Goal: Information Seeking & Learning: Learn about a topic

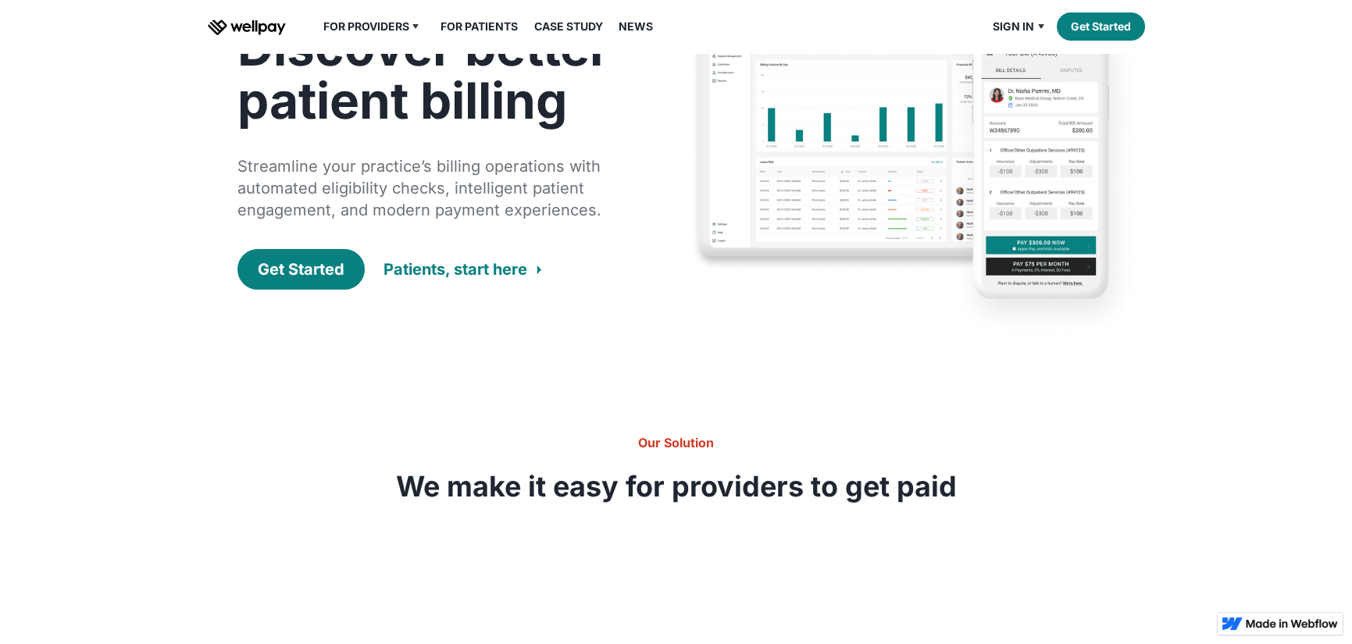
scroll to position [78, 0]
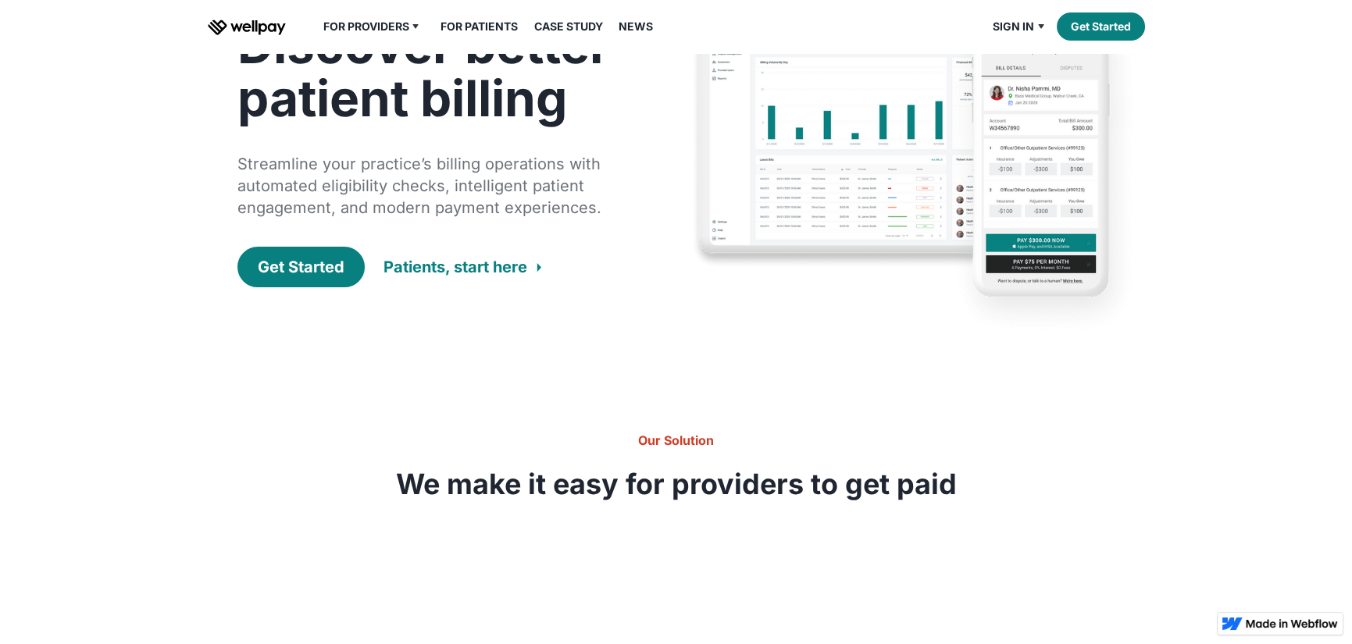
click at [633, 23] on link "News" at bounding box center [635, 26] width 53 height 19
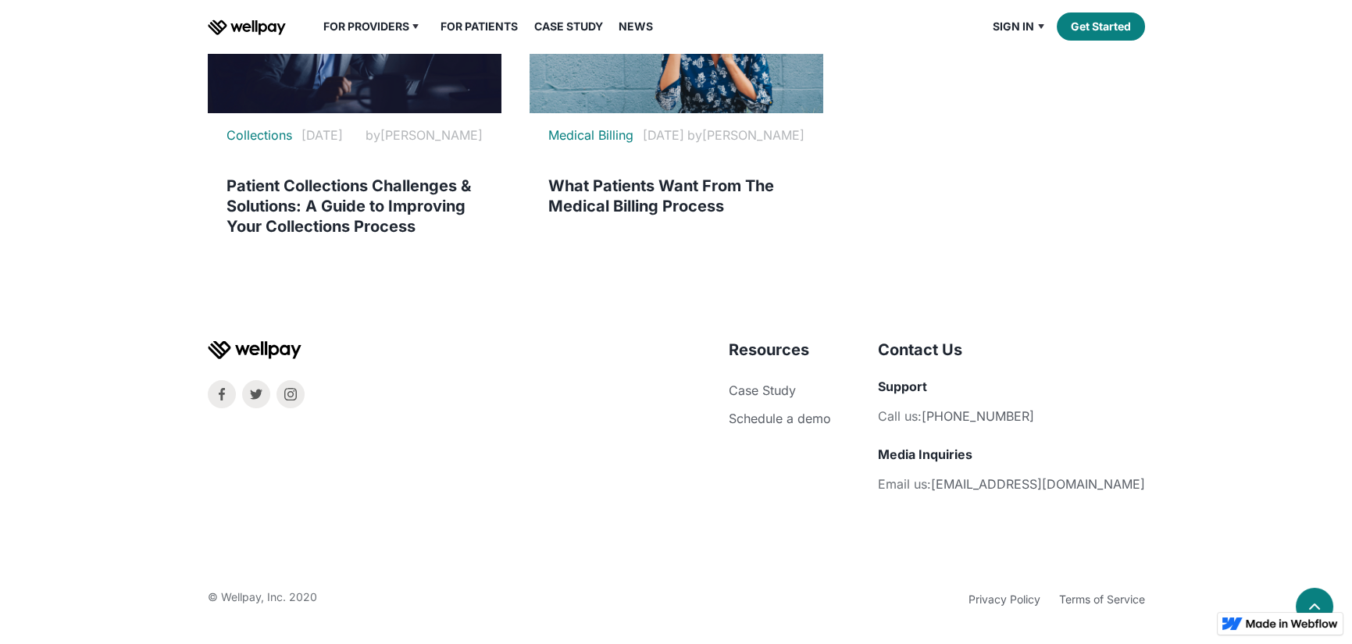
scroll to position [1340, 0]
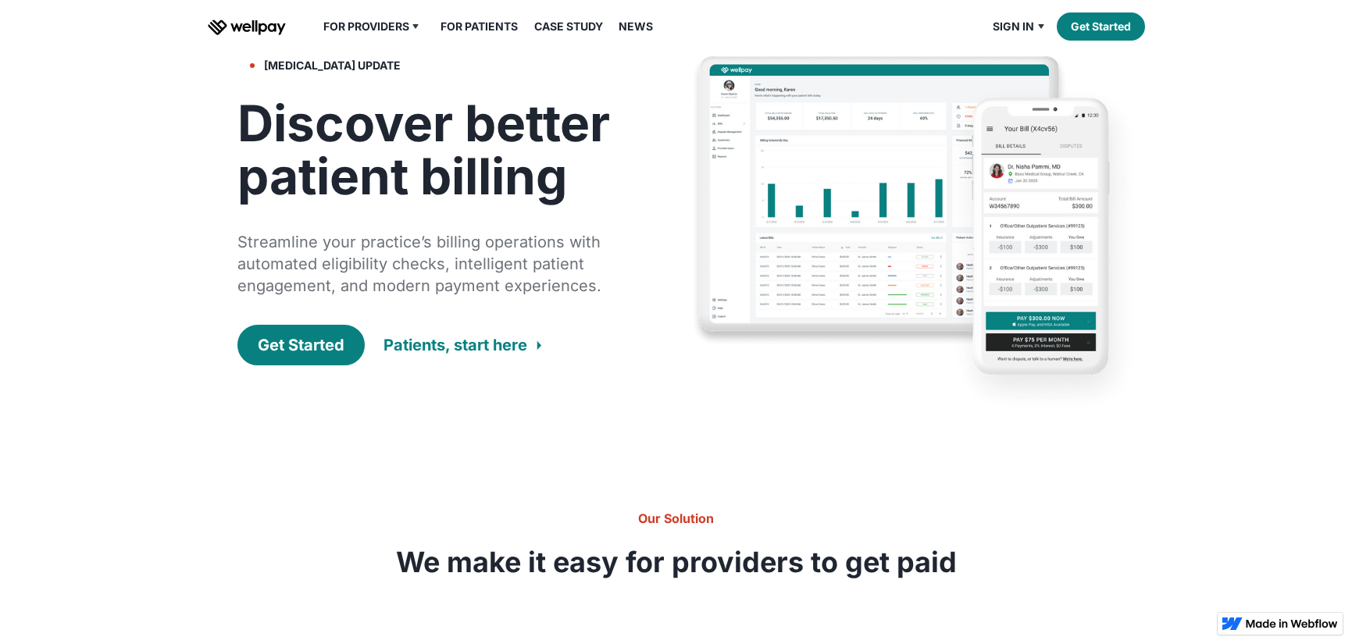
scroll to position [78, 0]
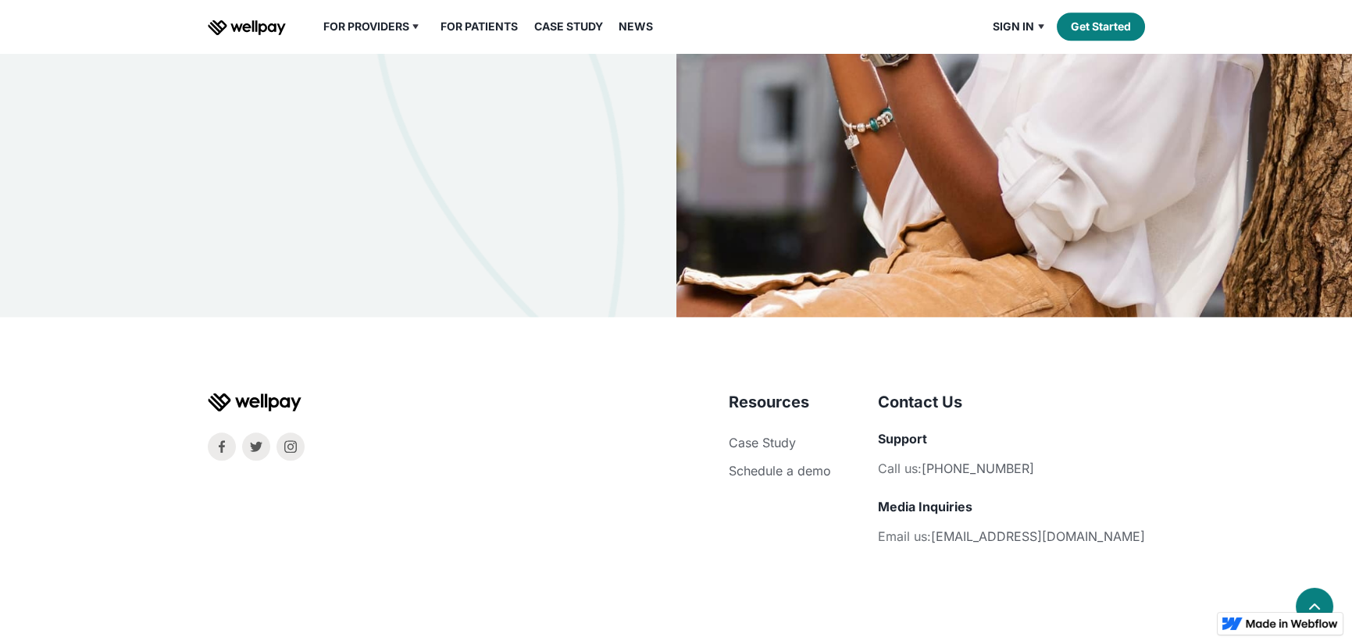
scroll to position [4756, 0]
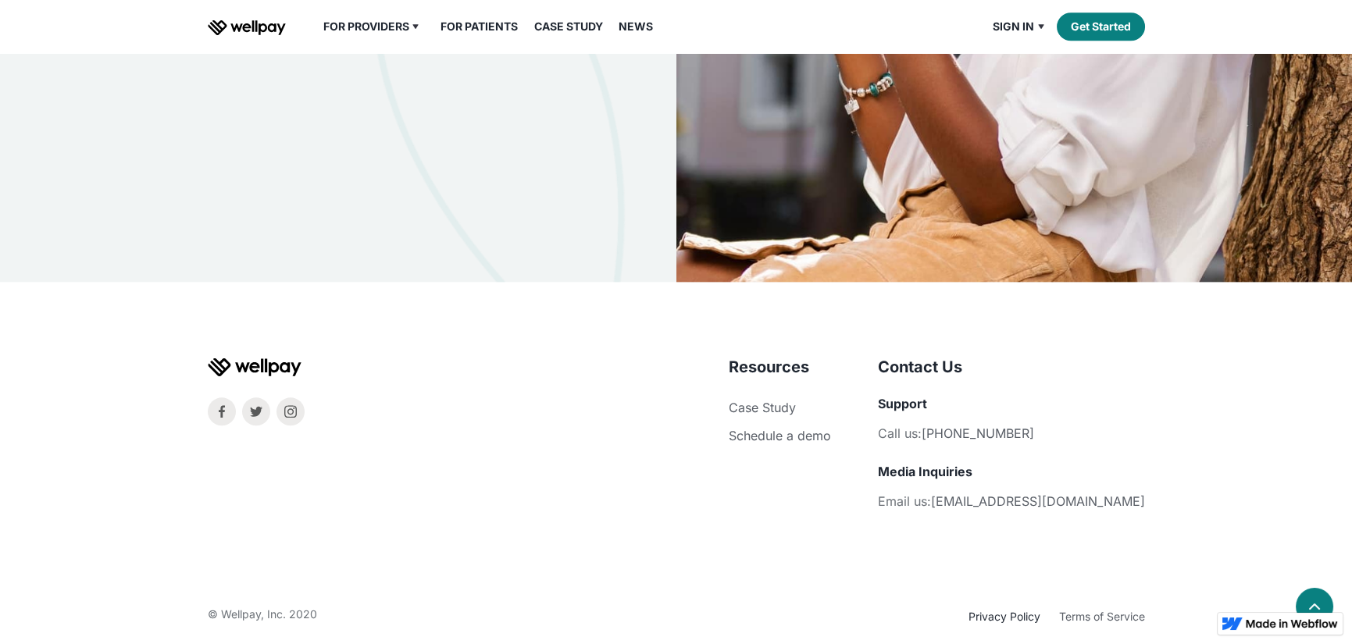
click at [997, 610] on link "Privacy Policy" at bounding box center [1005, 616] width 72 height 13
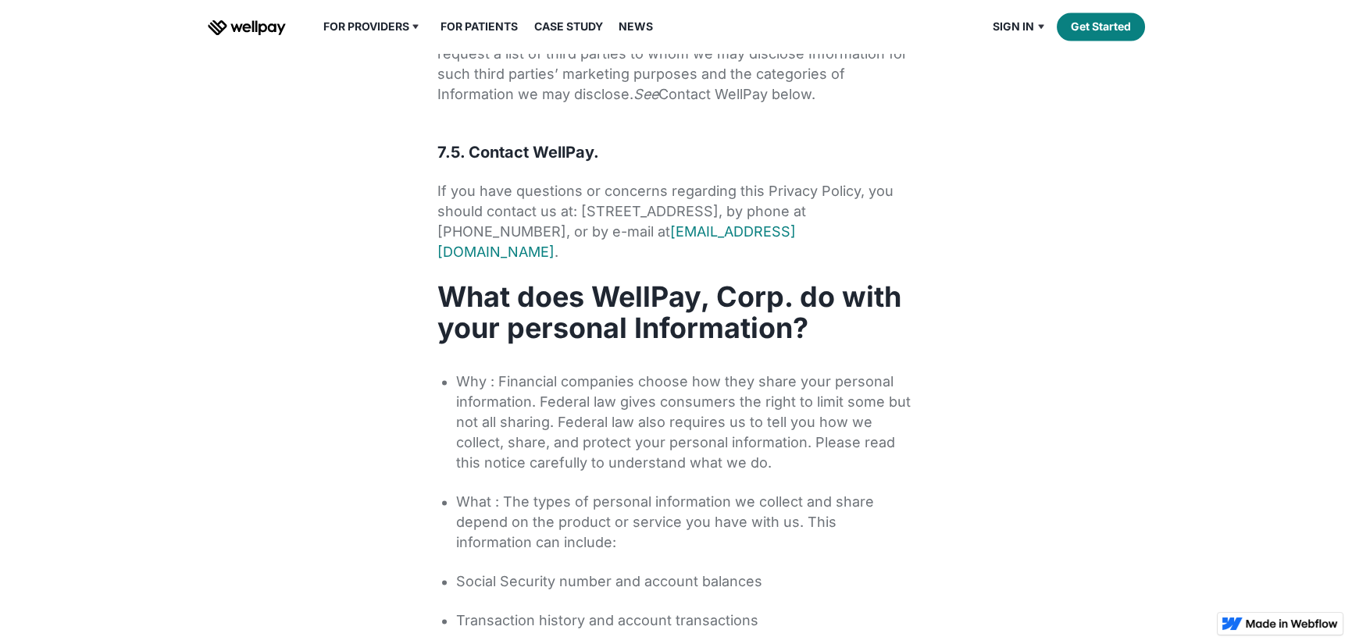
scroll to position [6630, 0]
